Goal: Contribute content: Contribute content

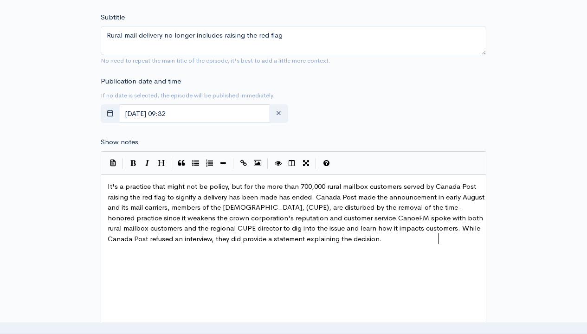
scroll to position [3, 329]
type textarea "It's a practice that might not be policy, but for the more than 700,000 rural m…"
type input "2"
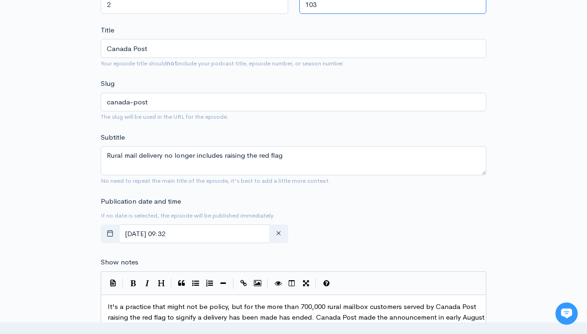
scroll to position [0, 0]
type input "103"
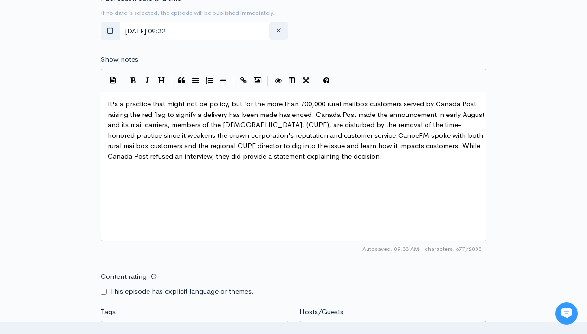
type input "[PERSON_NAME]"
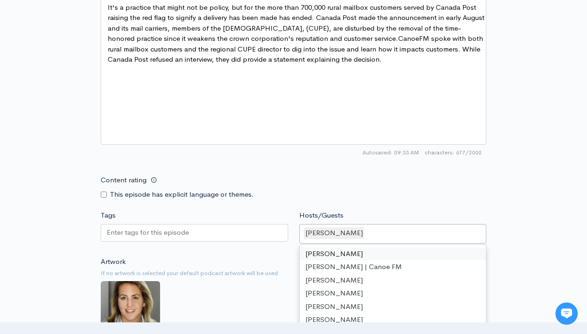
click at [148, 227] on input "Tags" at bounding box center [148, 232] width 83 height 11
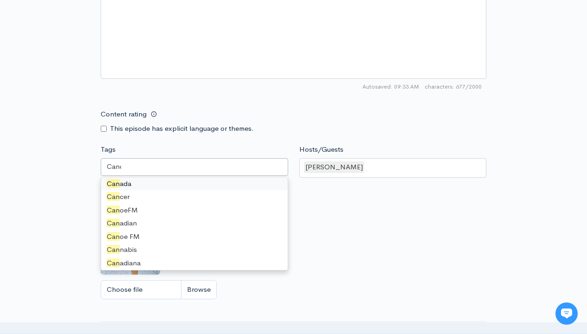
scroll to position [0, 0]
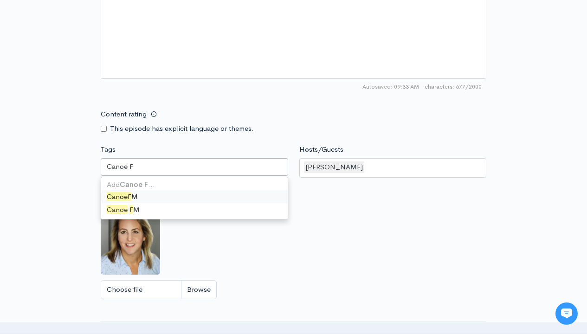
type input "Canoe FM"
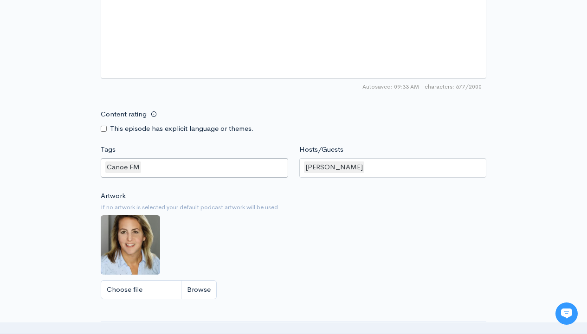
click at [142, 167] on input "Tags" at bounding box center [143, 167] width 2 height 11
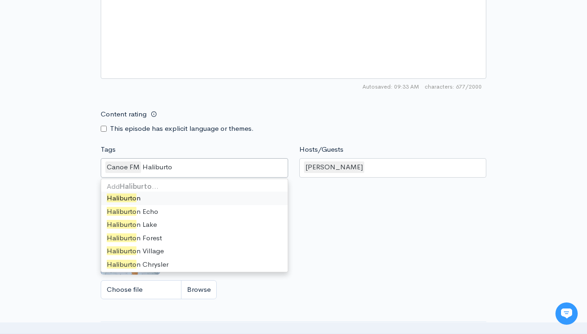
type input "Haliburton"
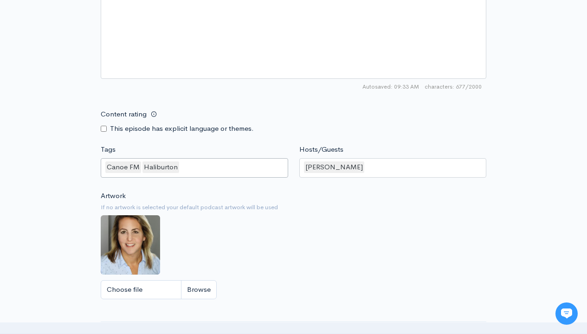
click at [180, 167] on input "Tags" at bounding box center [181, 167] width 2 height 11
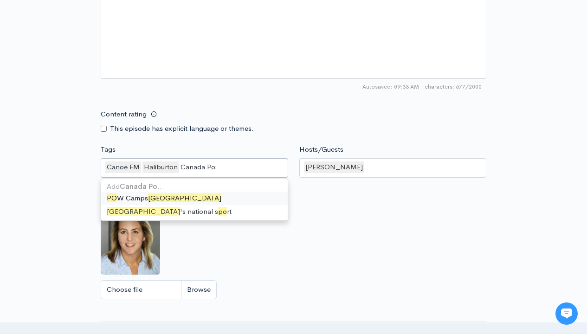
type input "Canada Post"
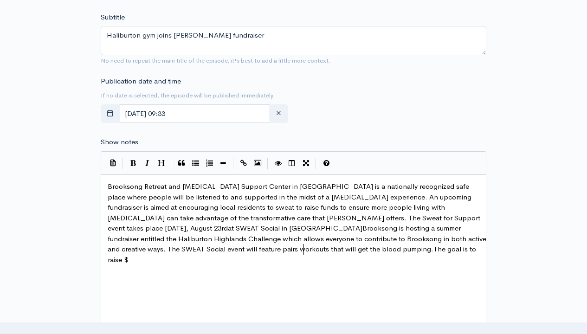
scroll to position [3, 452]
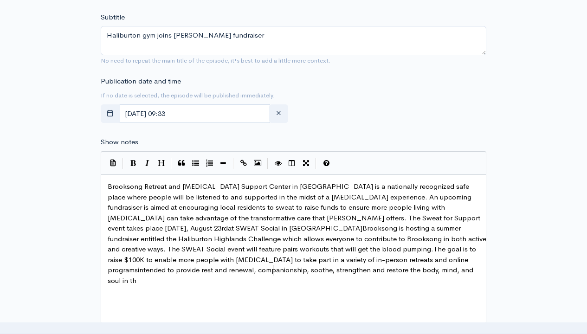
type textarea "Brooksong Retreat and [MEDICAL_DATA] Support Center in [GEOGRAPHIC_DATA] is a n…"
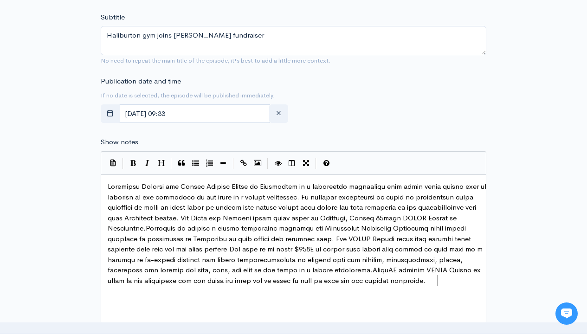
scroll to position [3, 417]
type textarea "FM visited SWEAT Social to speak to the organizers for the event and learn why …"
type input "2"
type input "104"
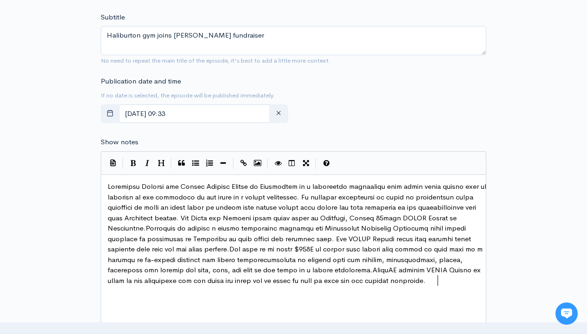
scroll to position [250, 0]
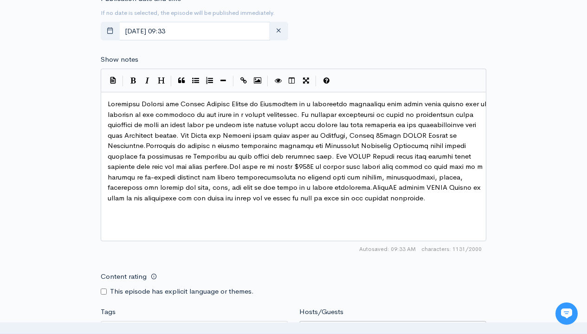
type input "[PERSON_NAME]"
click at [148, 324] on input "Tags" at bounding box center [148, 329] width 83 height 11
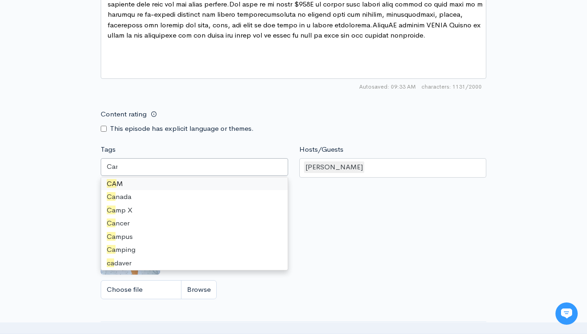
scroll to position [0, 0]
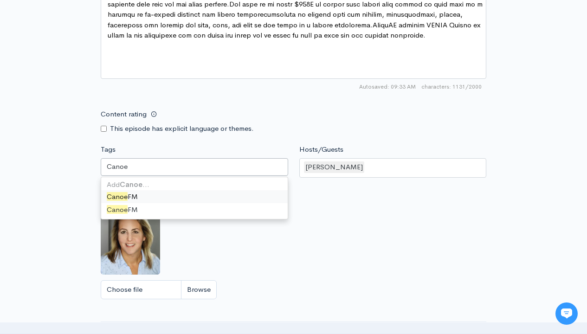
type input "Canoe FM"
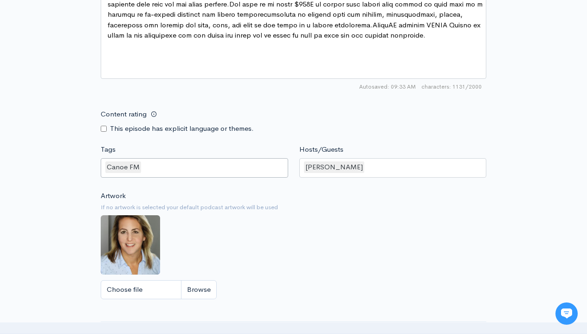
click at [142, 167] on input "Tags" at bounding box center [143, 167] width 2 height 11
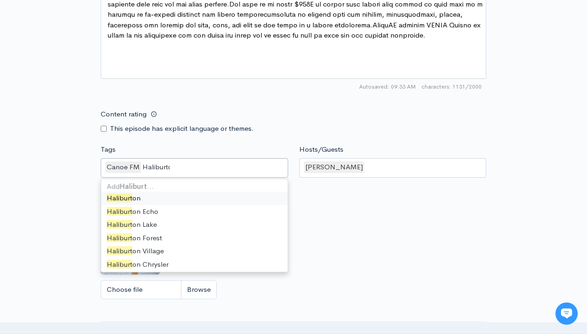
type input "Haliburton"
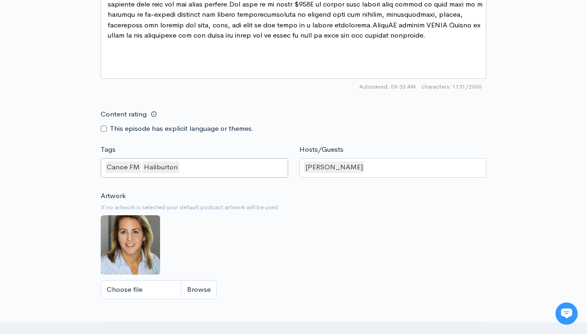
click at [180, 167] on input "Tags" at bounding box center [181, 167] width 2 height 11
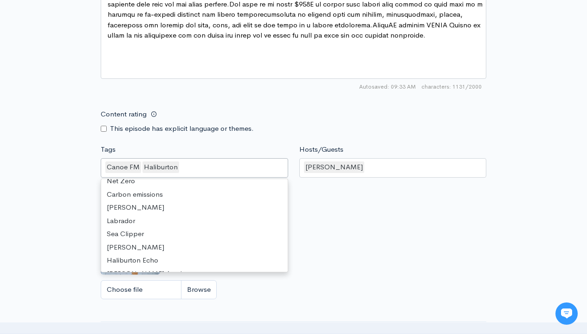
scroll to position [2, 0]
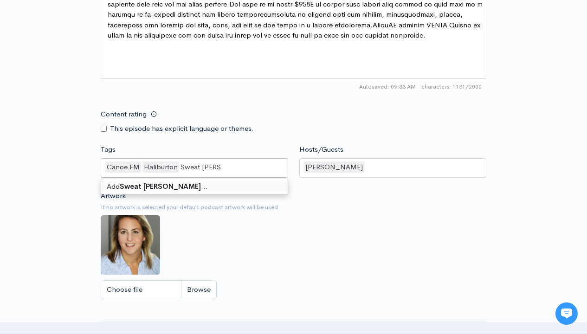
type input "Sweat Social"
click at [225, 167] on input "Tags" at bounding box center [226, 167] width 2 height 11
